Goal: Use online tool/utility

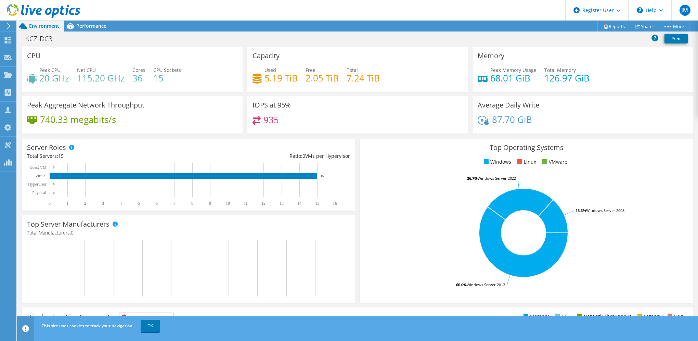
drag, startPoint x: 147, startPoint y: 326, endPoint x: 147, endPoint y: 341, distance: 14.7
click at [147, 326] on link "OK" at bounding box center [150, 326] width 19 height 12
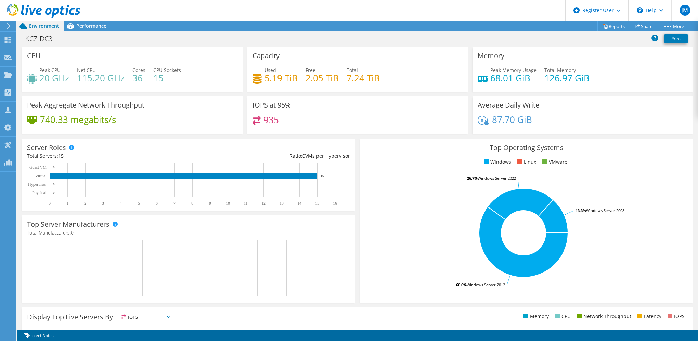
click at [92, 24] on span "Performance" at bounding box center [91, 26] width 30 height 7
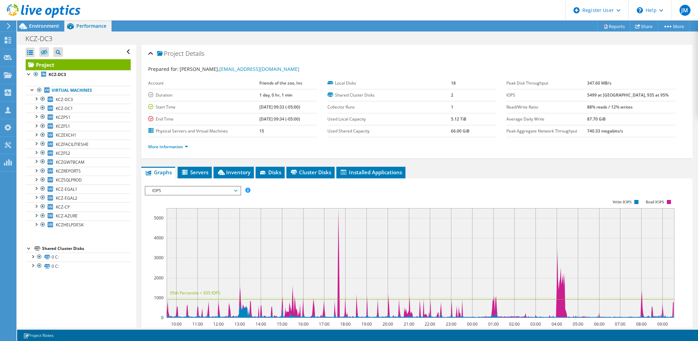
click at [44, 27] on span "Environment" at bounding box center [44, 26] width 30 height 7
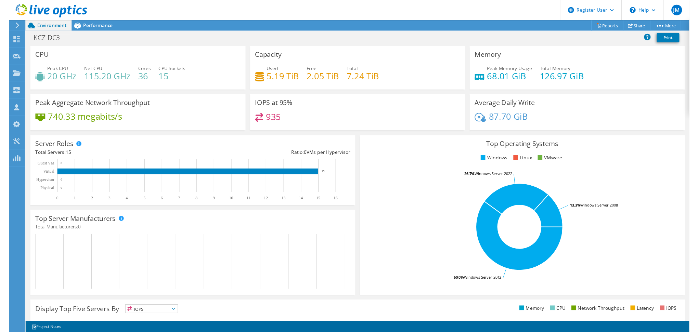
scroll to position [138, 0]
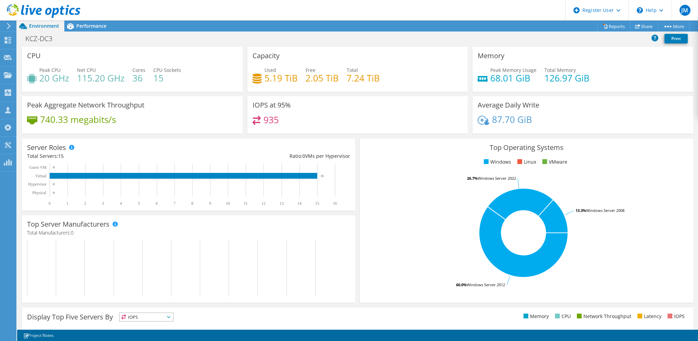
click at [93, 23] on span "Performance" at bounding box center [91, 26] width 30 height 7
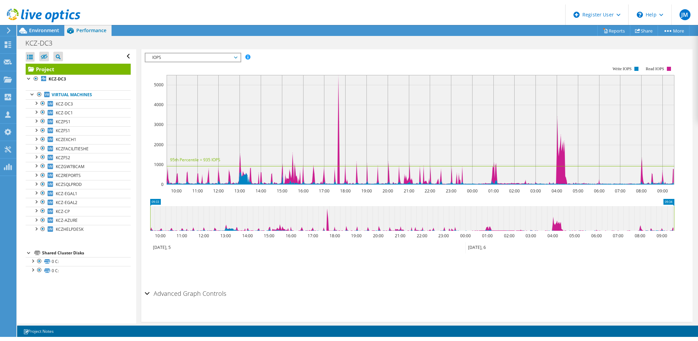
scroll to position [137, 0]
